Goal: Information Seeking & Learning: Compare options

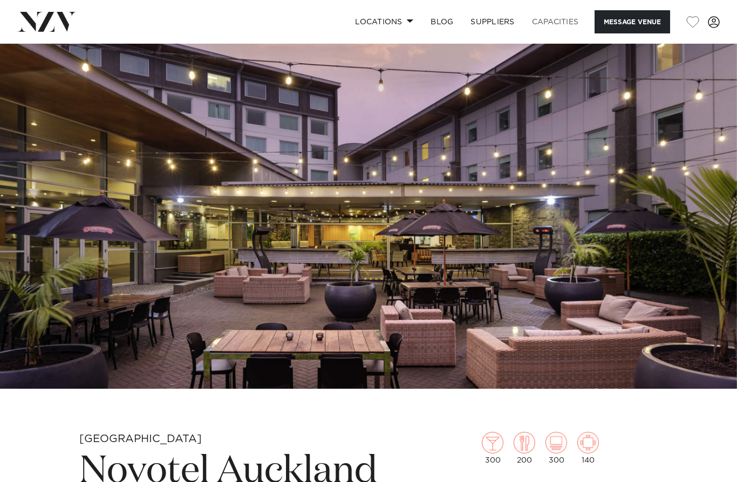
click at [560, 25] on link "Capacities" at bounding box center [555, 21] width 64 height 23
click at [564, 21] on link "Capacities" at bounding box center [555, 21] width 64 height 23
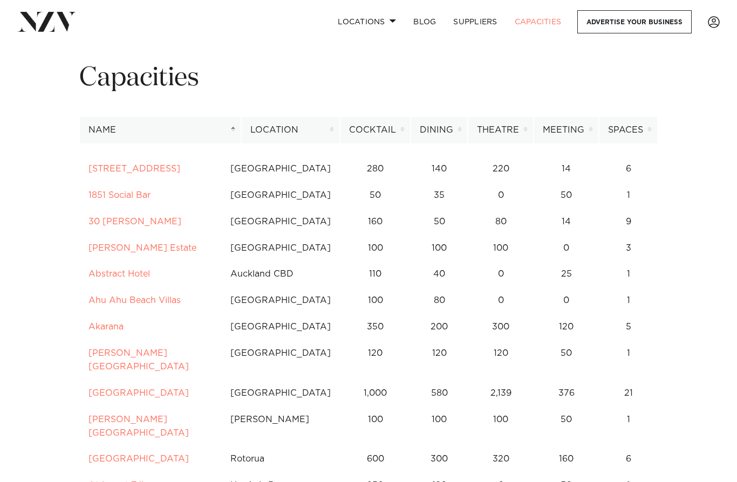
scroll to position [30, 0]
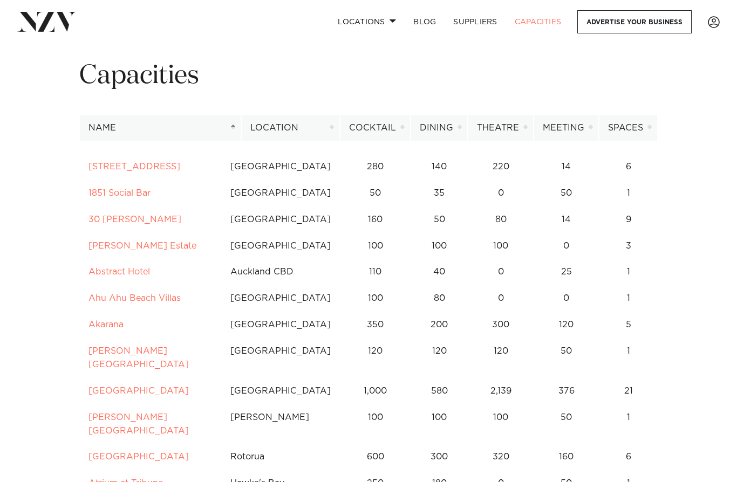
click at [336, 127] on th "Location" at bounding box center [290, 128] width 99 height 26
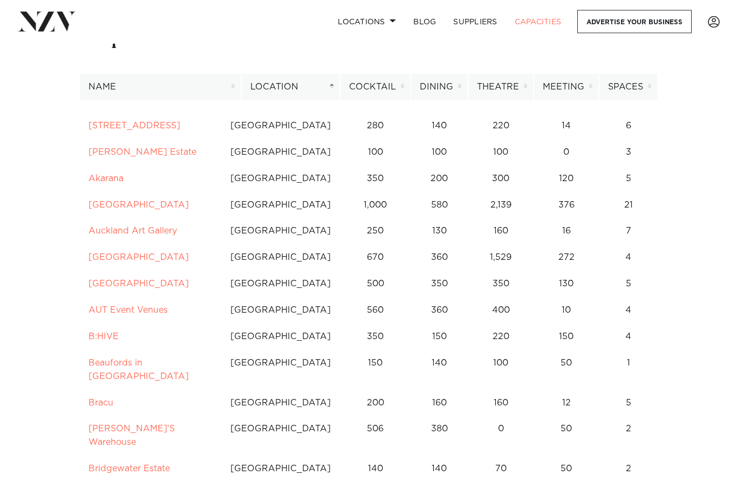
scroll to position [71, 0]
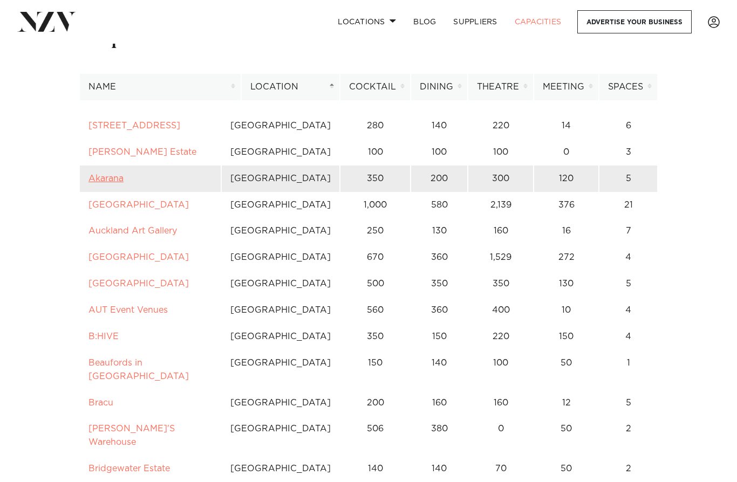
click at [106, 174] on link "Akarana" at bounding box center [106, 178] width 35 height 9
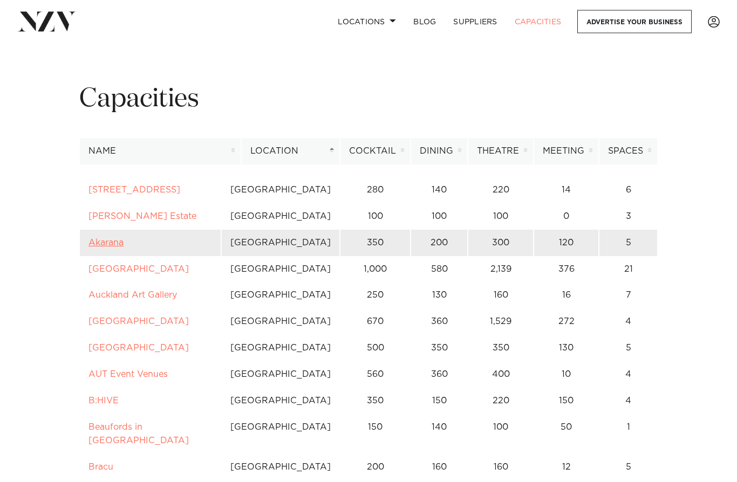
scroll to position [0, 0]
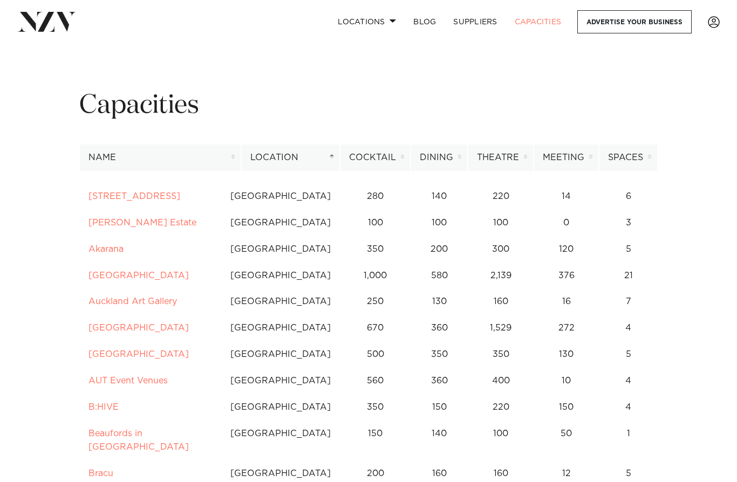
click at [453, 159] on th "Dining" at bounding box center [439, 158] width 57 height 26
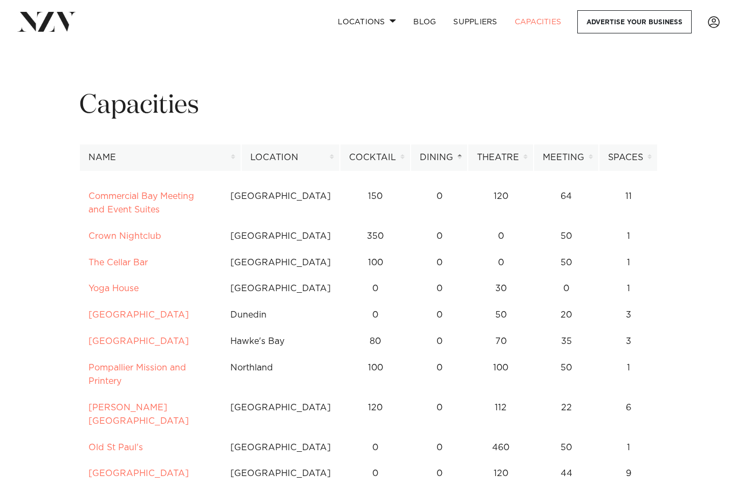
click at [454, 157] on th "Dining" at bounding box center [439, 158] width 57 height 26
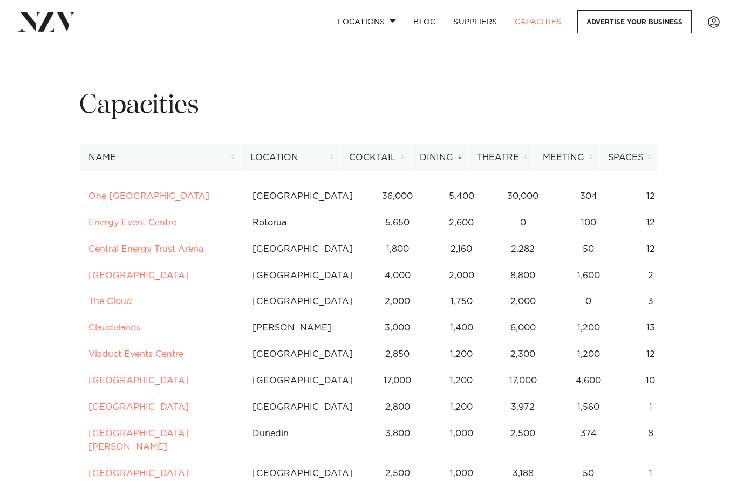
click at [329, 154] on th "Location" at bounding box center [290, 158] width 99 height 26
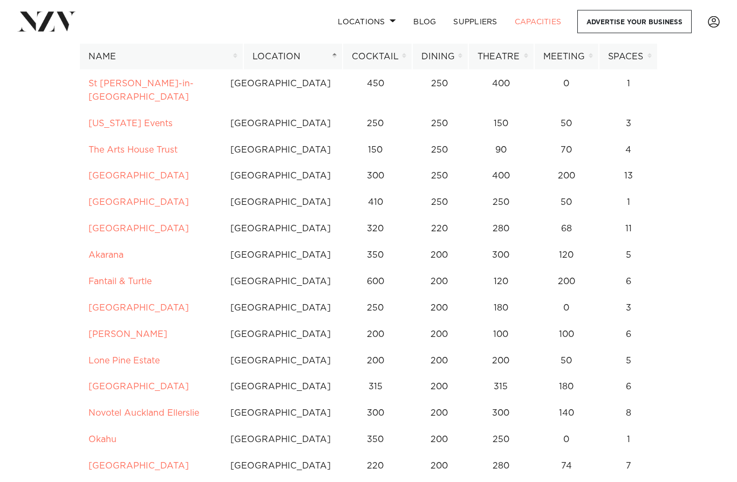
scroll to position [882, 0]
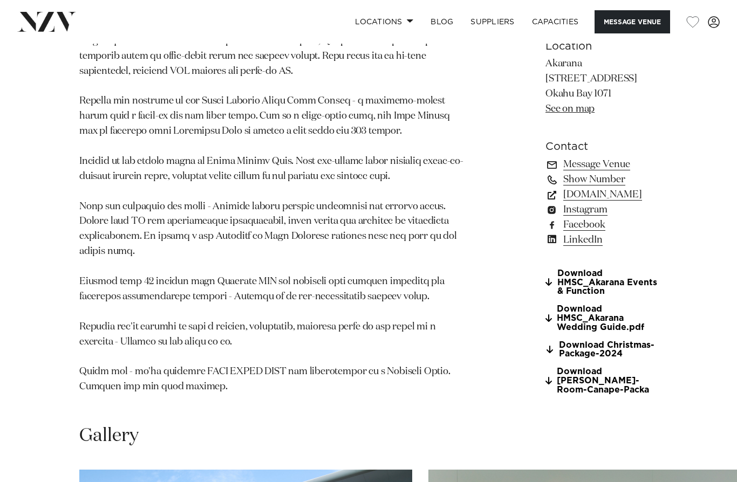
scroll to position [756, 0]
